Goal: Information Seeking & Learning: Understand process/instructions

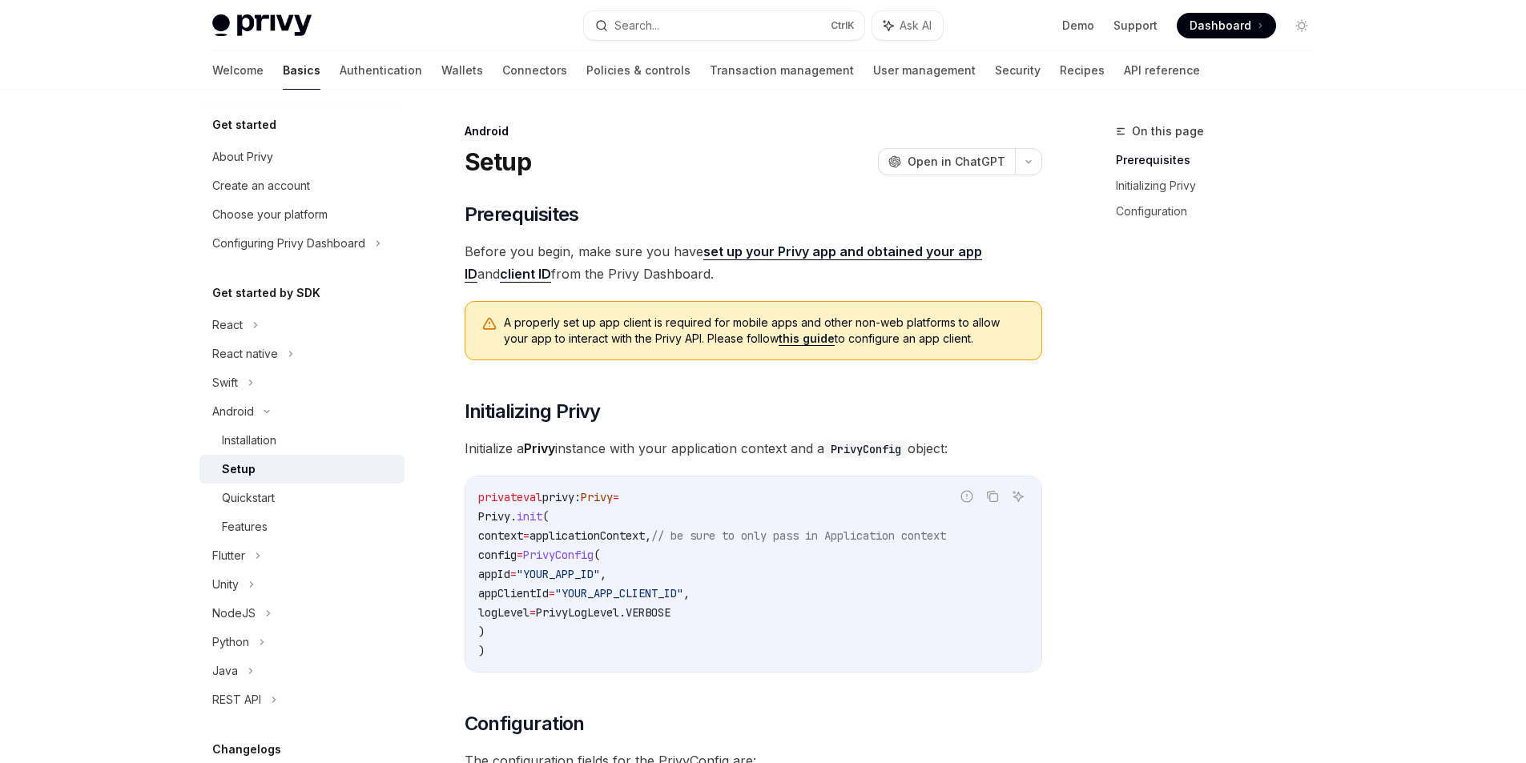
scroll to position [48, 0]
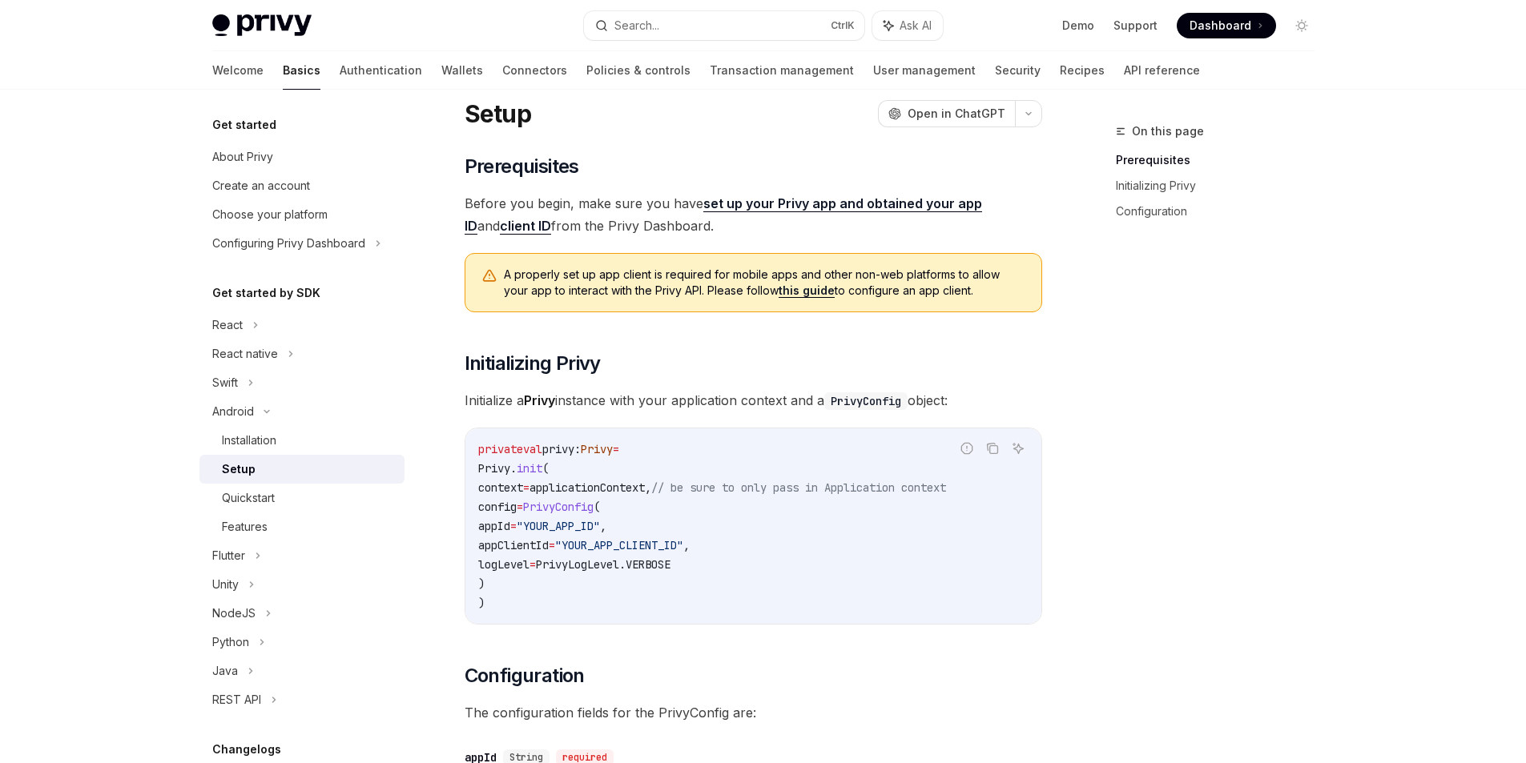
click at [1250, 409] on div "On this page Prerequisites Initializing Privy Configuration" at bounding box center [1206, 443] width 244 height 642
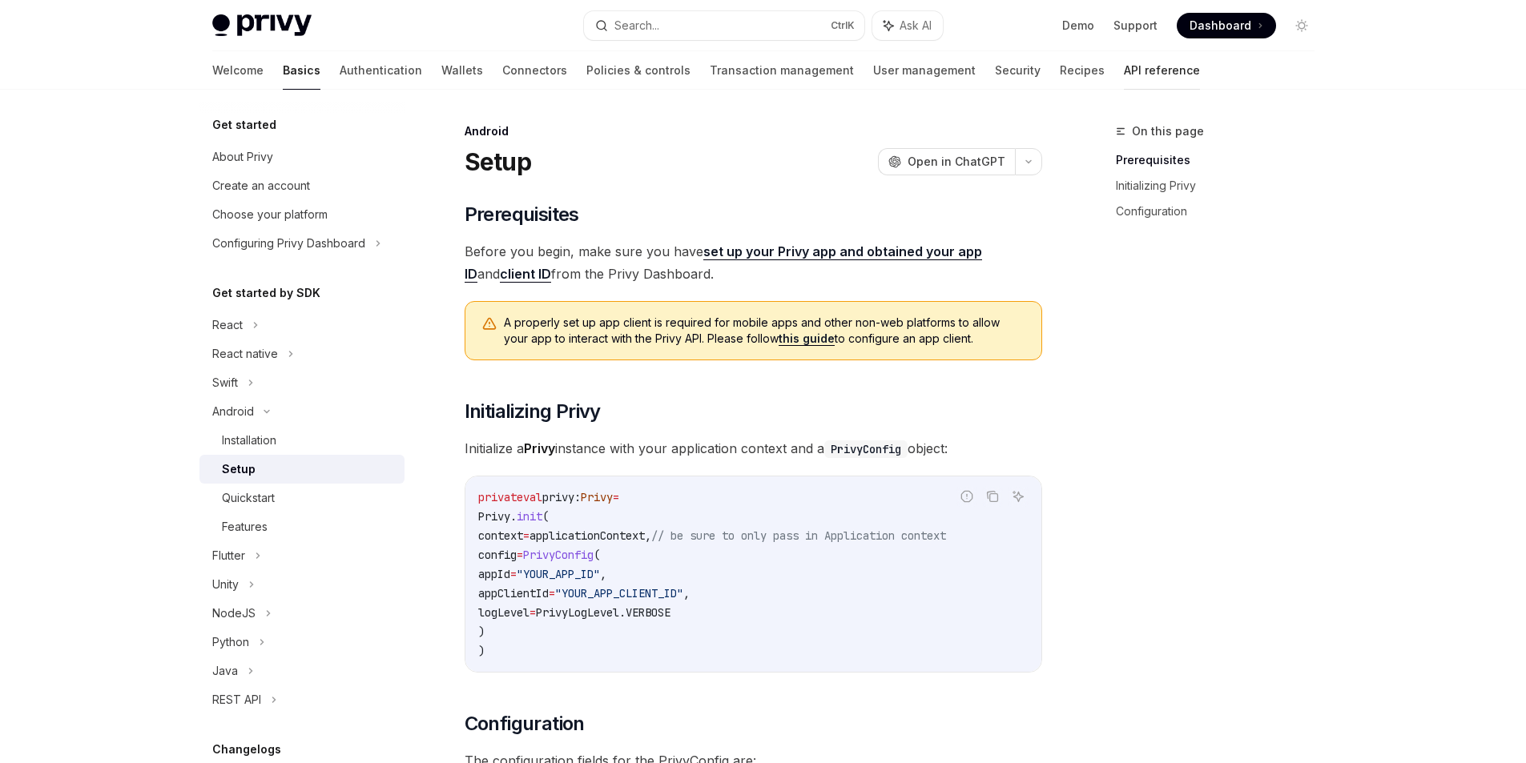
click at [1124, 72] on link "API reference" at bounding box center [1162, 70] width 76 height 38
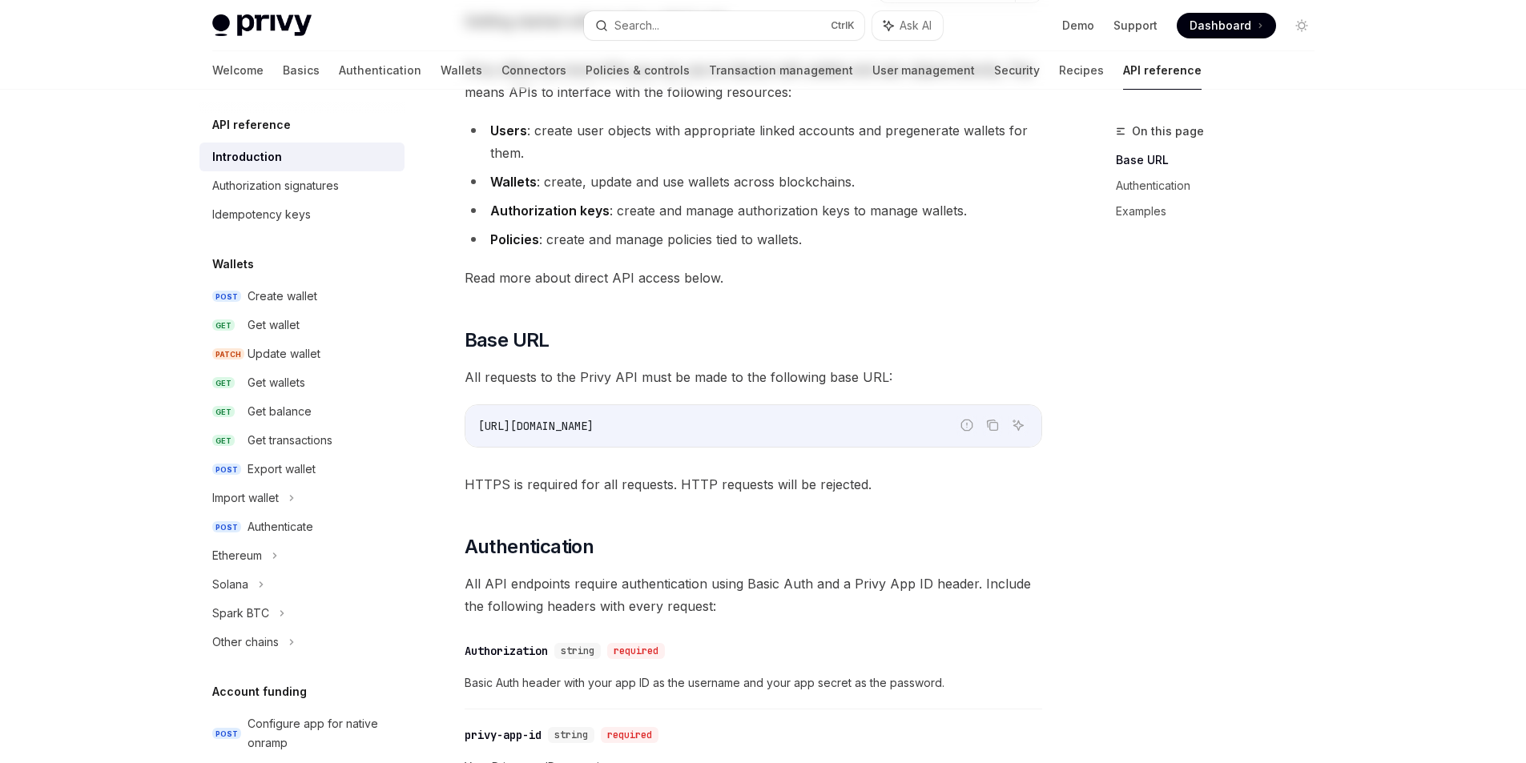
scroll to position [561, 0]
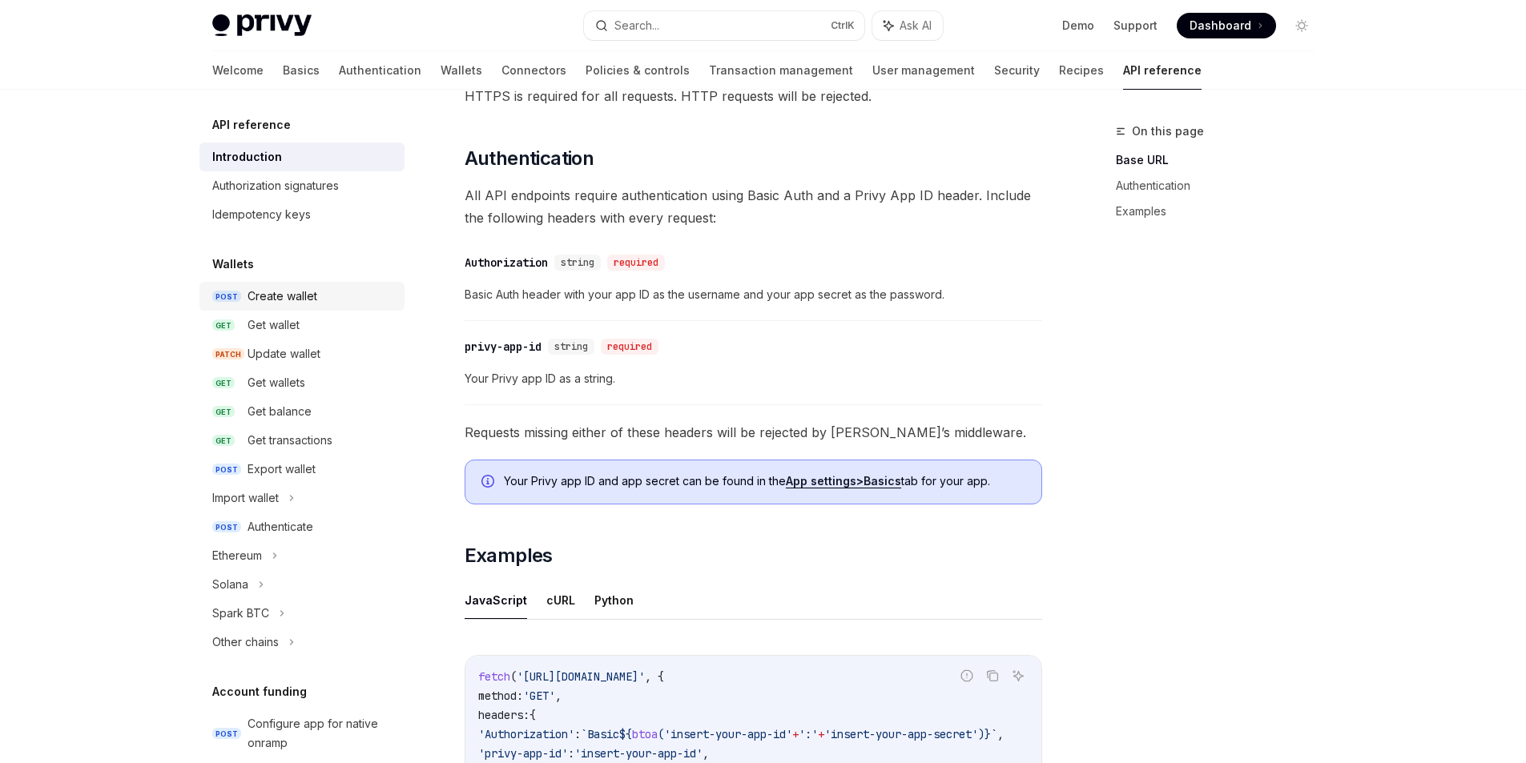
click at [259, 300] on div "Create wallet" at bounding box center [283, 296] width 70 height 19
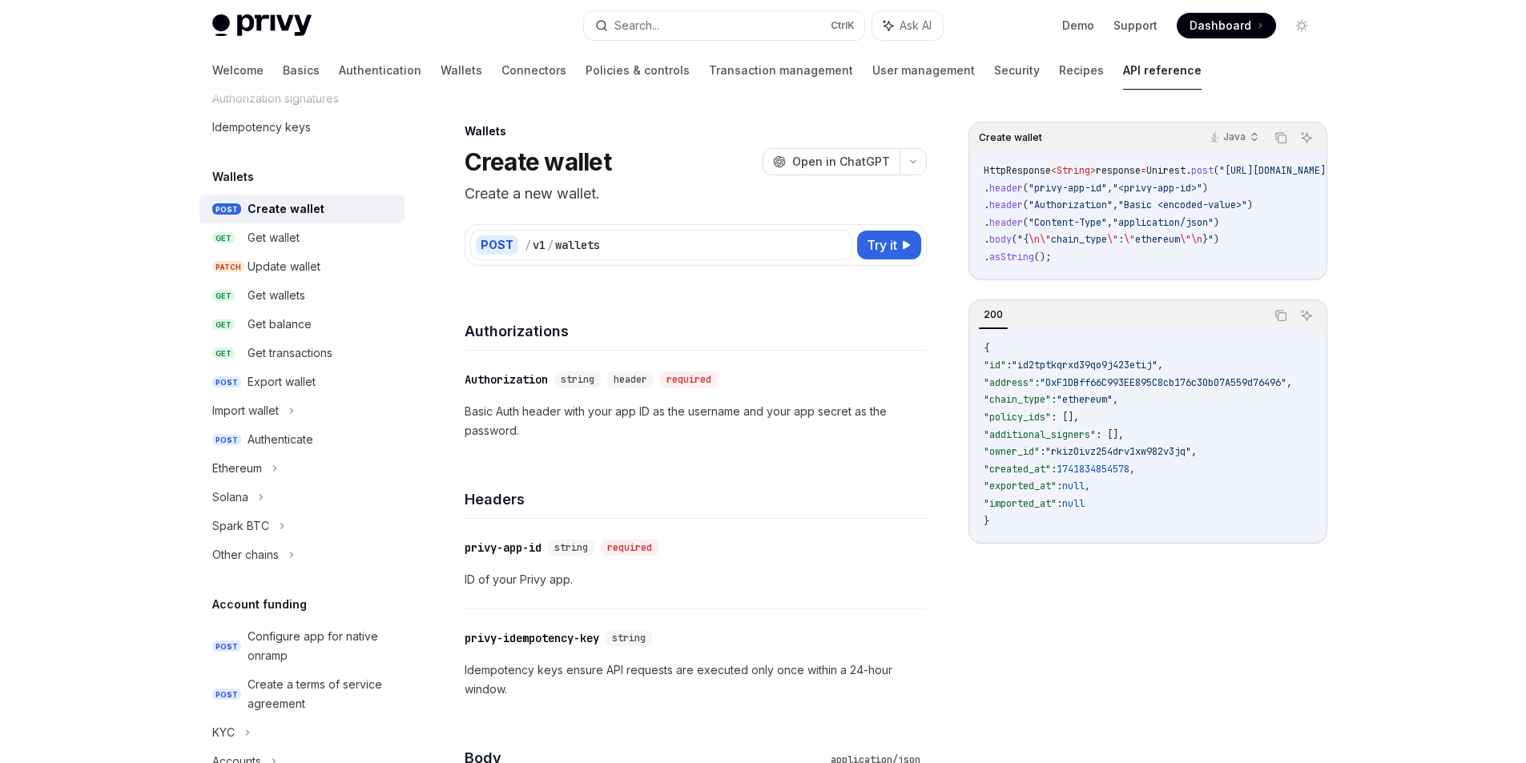
scroll to position [80, 0]
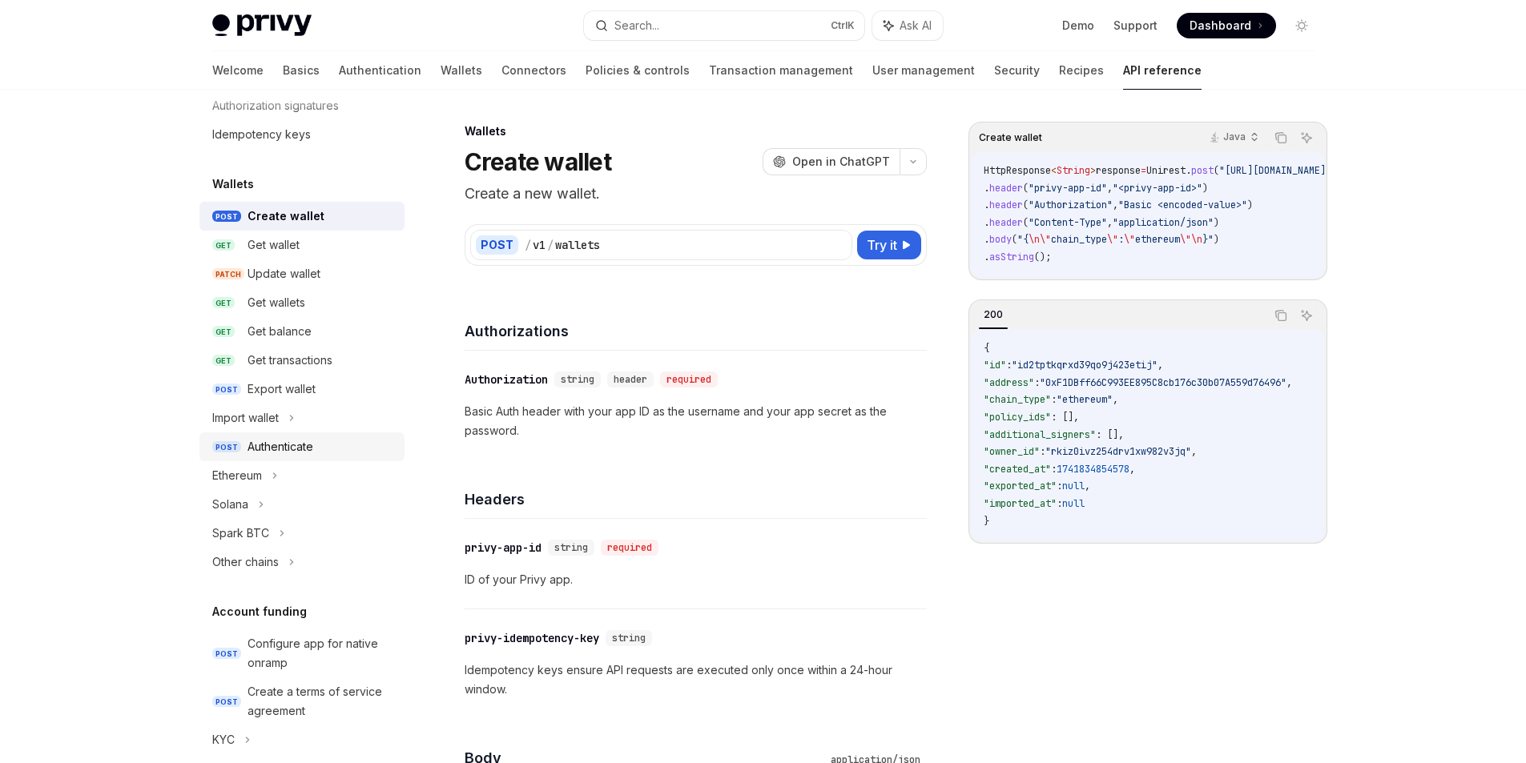
click at [338, 447] on div "Authenticate" at bounding box center [321, 446] width 147 height 19
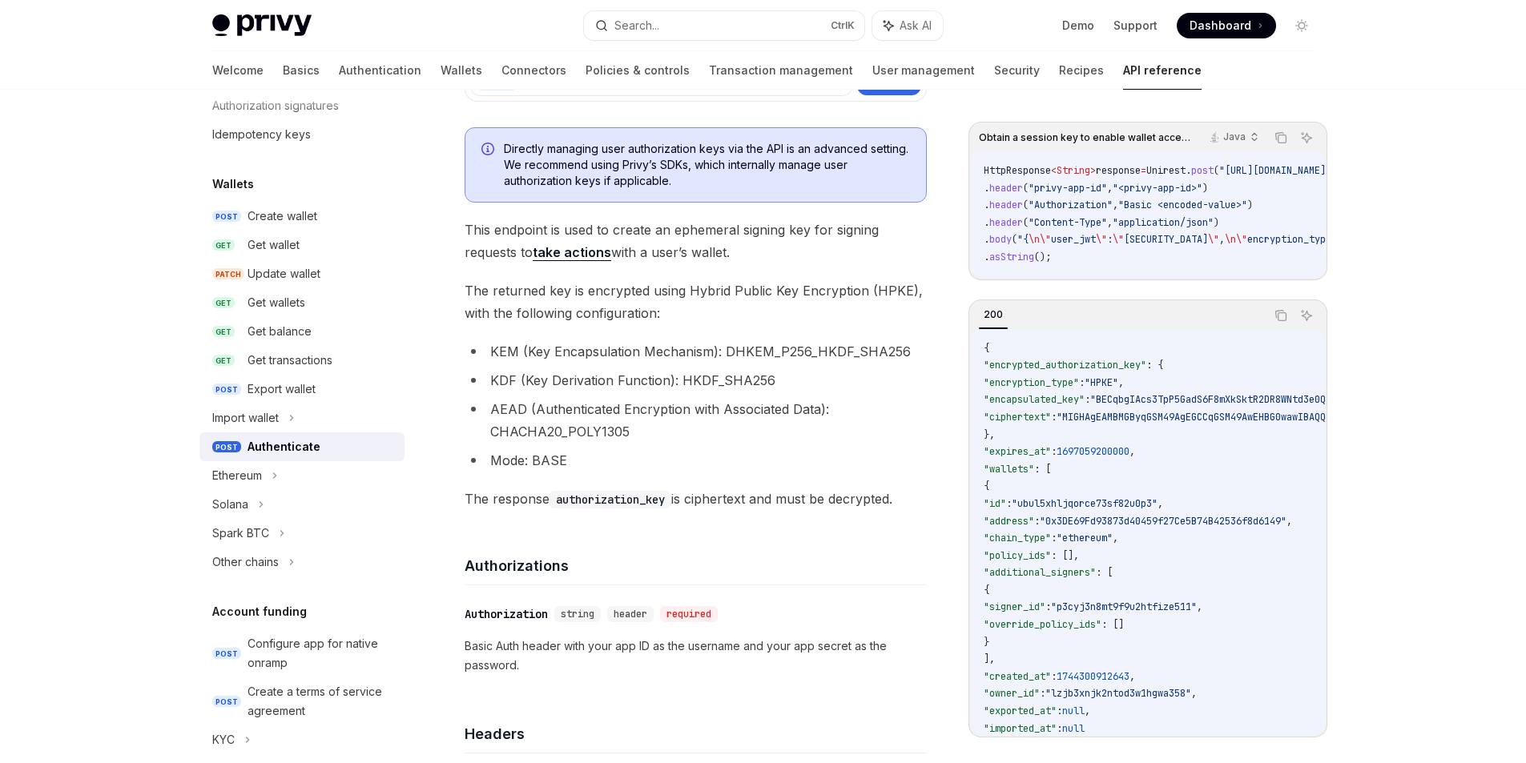
scroll to position [160, 0]
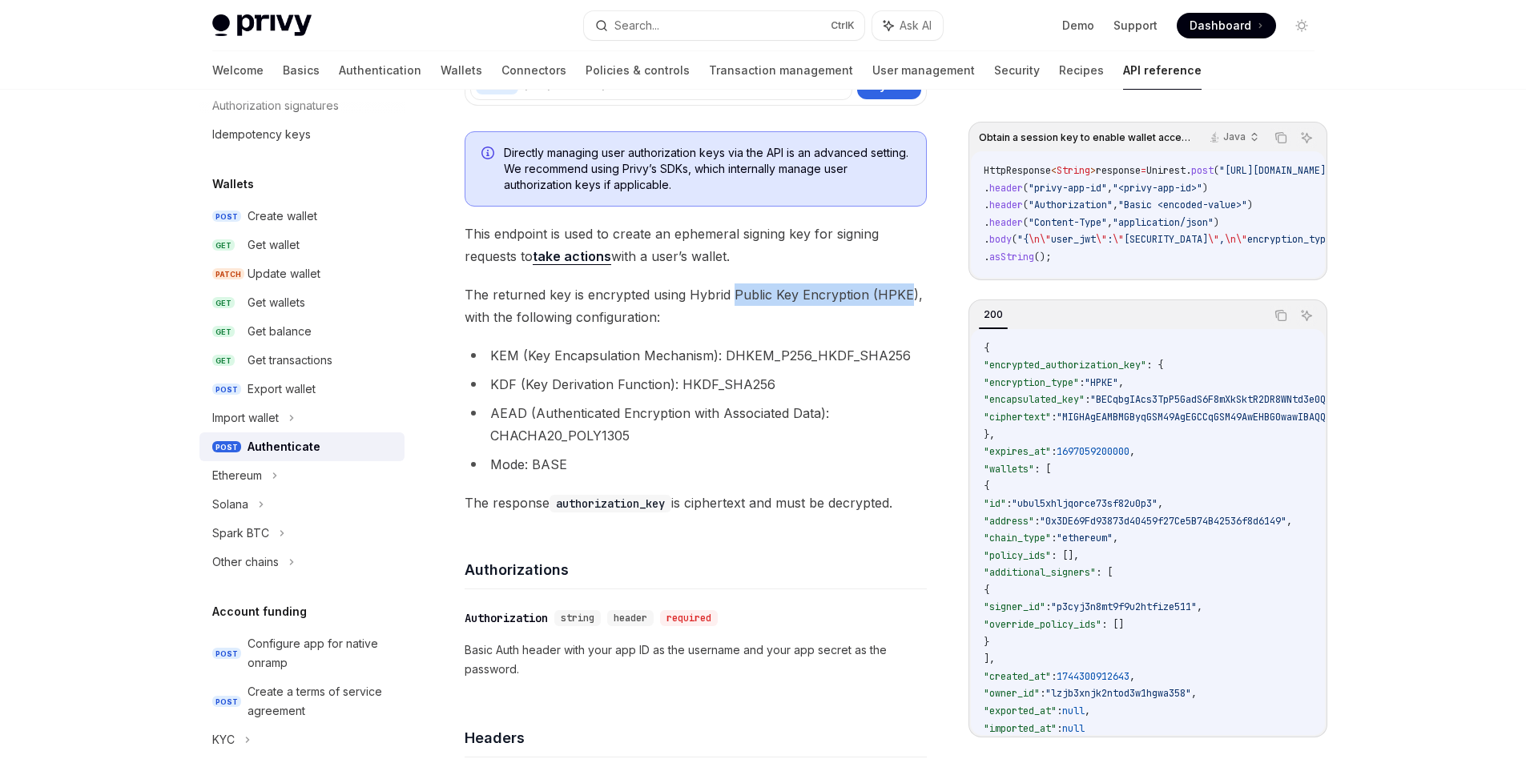
drag, startPoint x: 731, startPoint y: 294, endPoint x: 904, endPoint y: 300, distance: 172.3
click at [904, 300] on span "The returned key is encrypted using Hybrid Public Key Encryption (HPKE), with t…" at bounding box center [696, 306] width 462 height 45
click at [925, 300] on span "The returned key is encrypted using Hybrid Public Key Encryption (HPKE), with t…" at bounding box center [696, 306] width 462 height 45
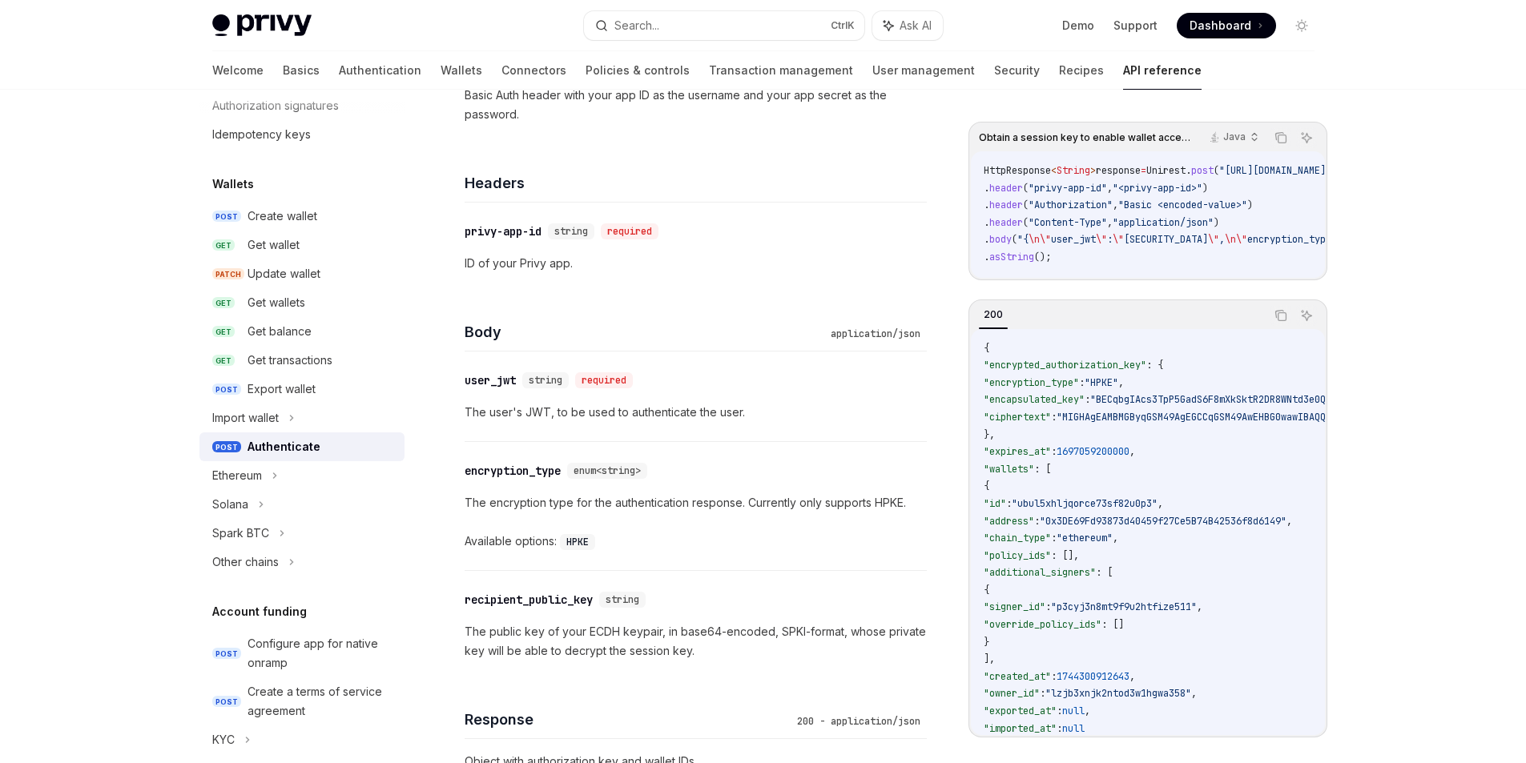
scroll to position [881, 0]
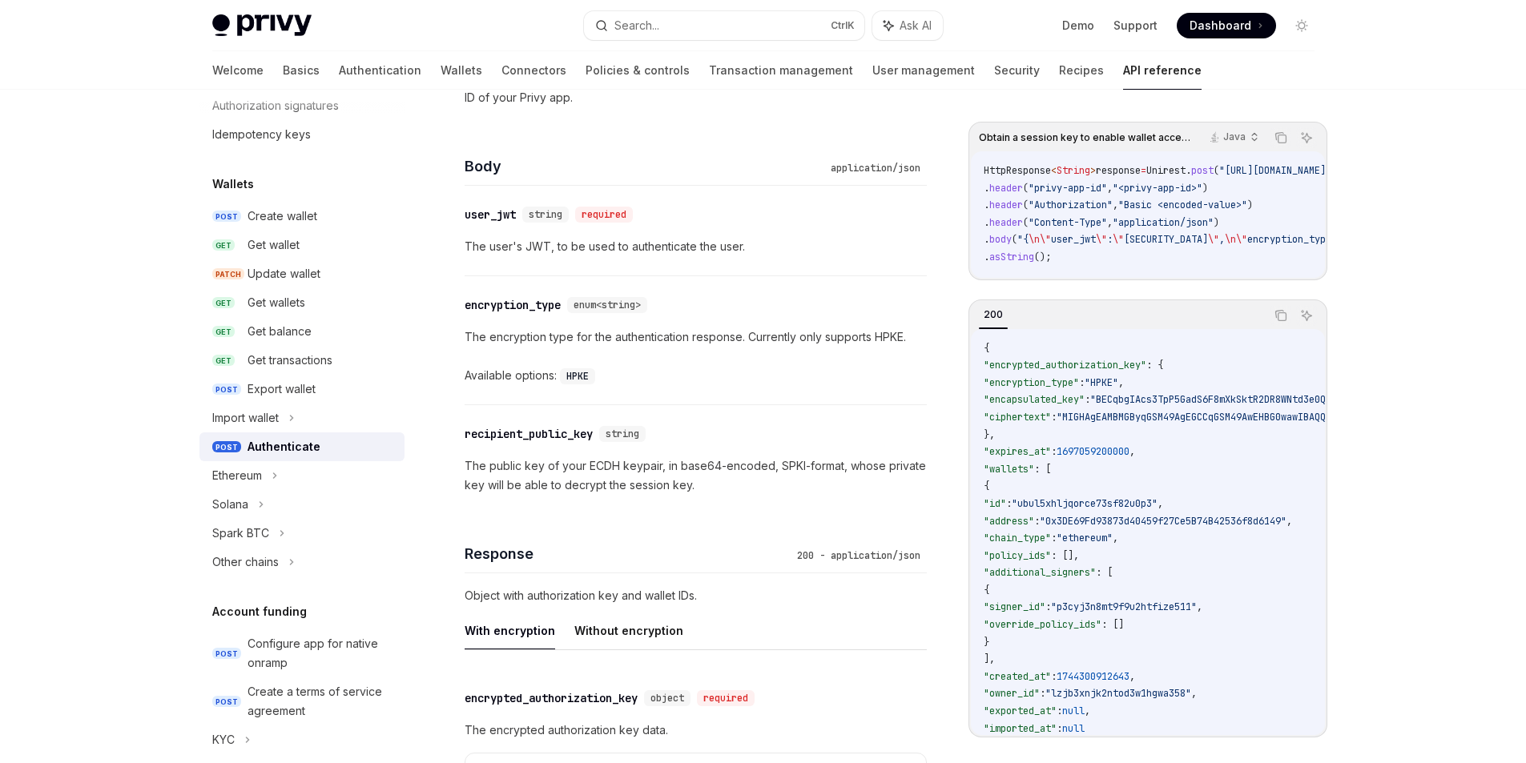
click at [799, 378] on div "Available options: HPKE" at bounding box center [696, 375] width 462 height 19
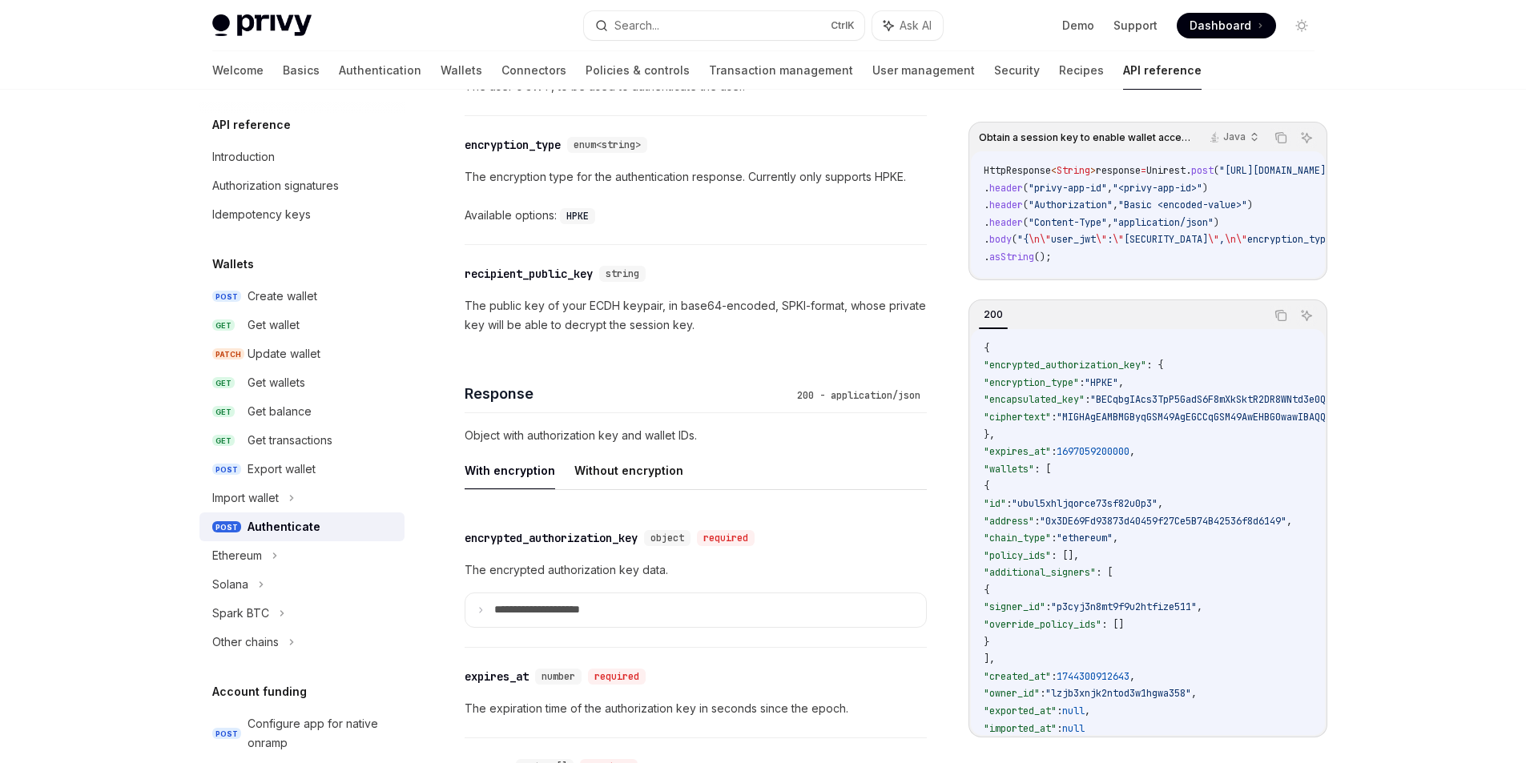
scroll to position [1359, 0]
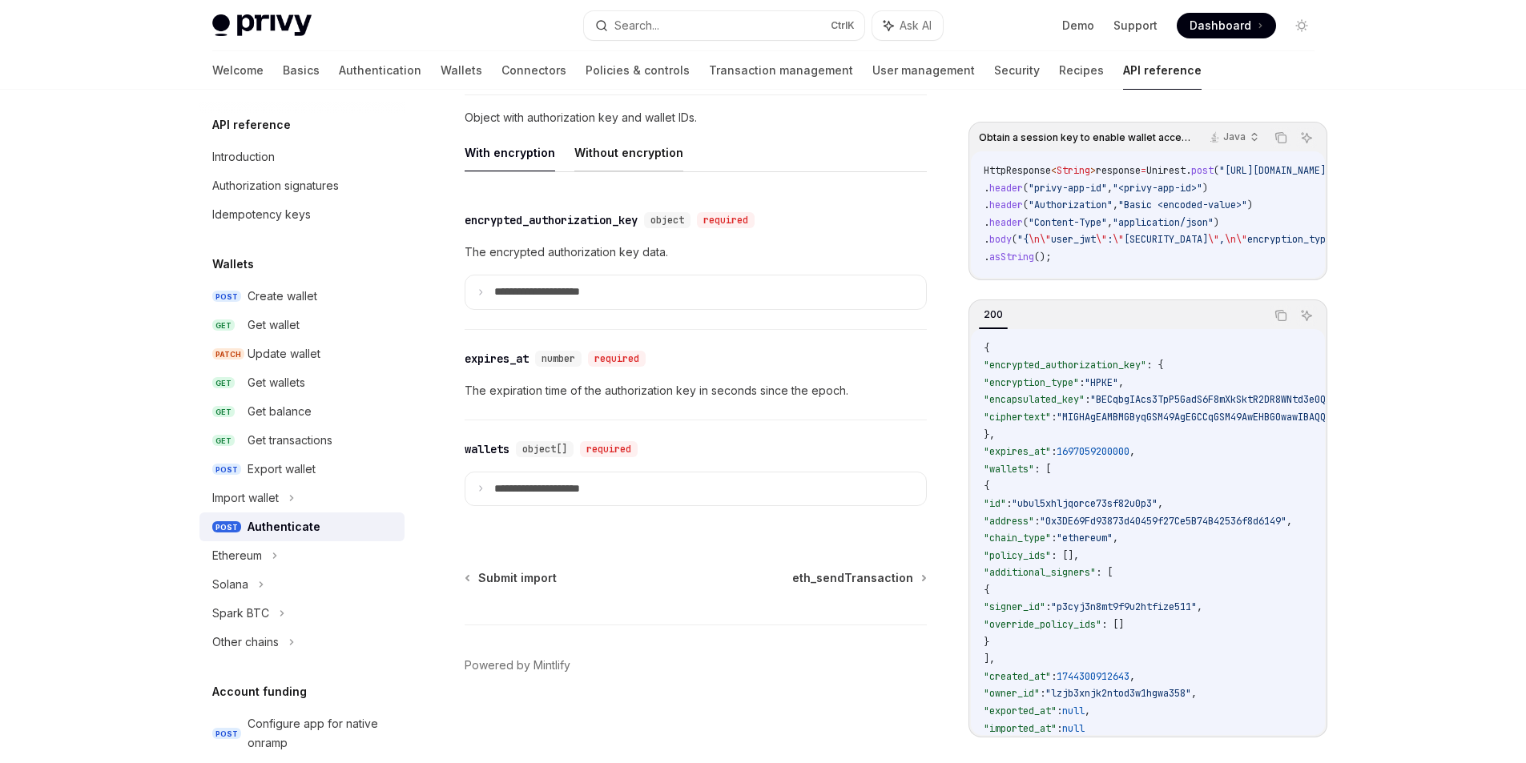
click at [652, 153] on button "Without encryption" at bounding box center [628, 153] width 109 height 38
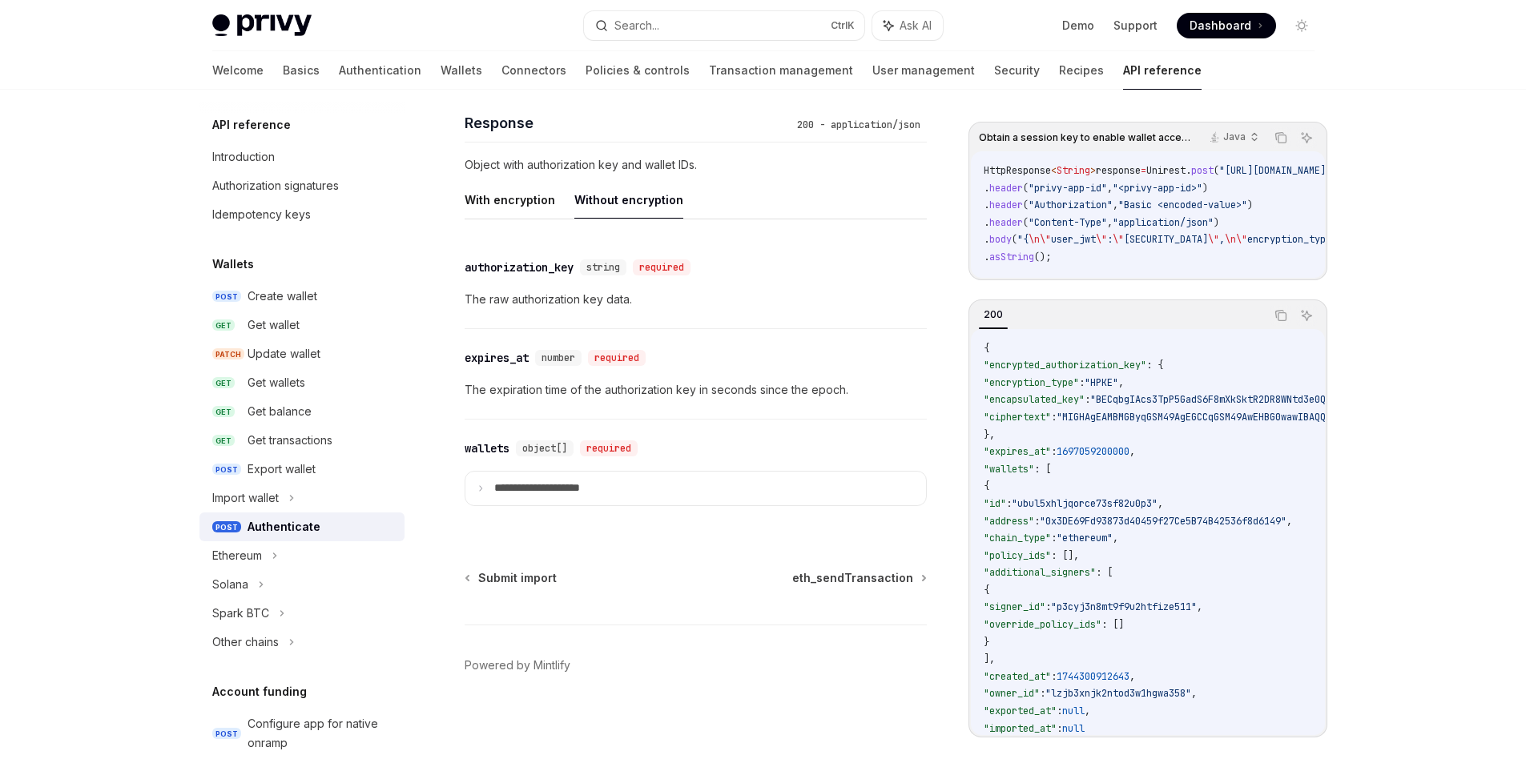
scroll to position [1264, 0]
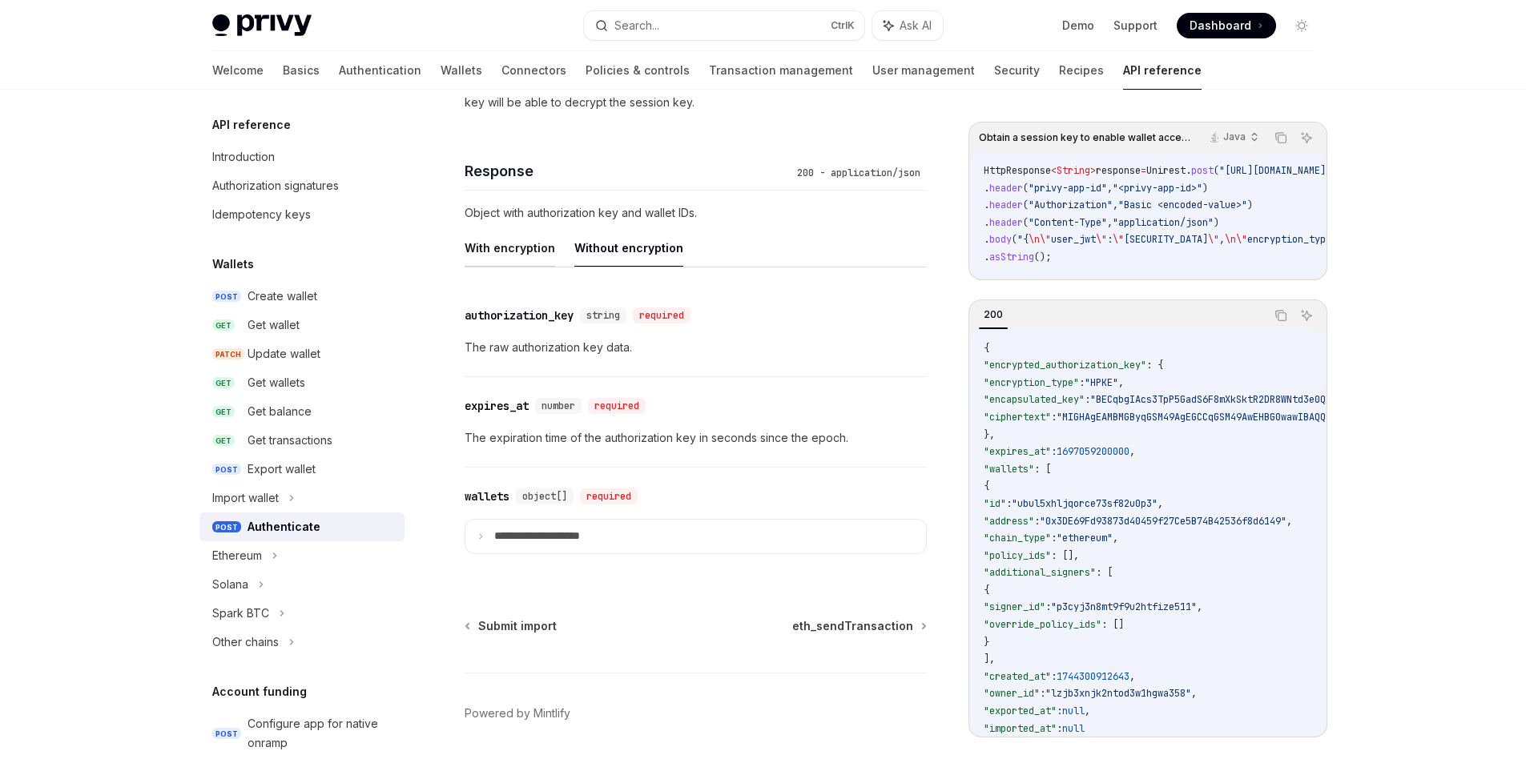
click at [497, 249] on button "With encryption" at bounding box center [510, 248] width 91 height 38
type textarea "*"
